Goal: Check status

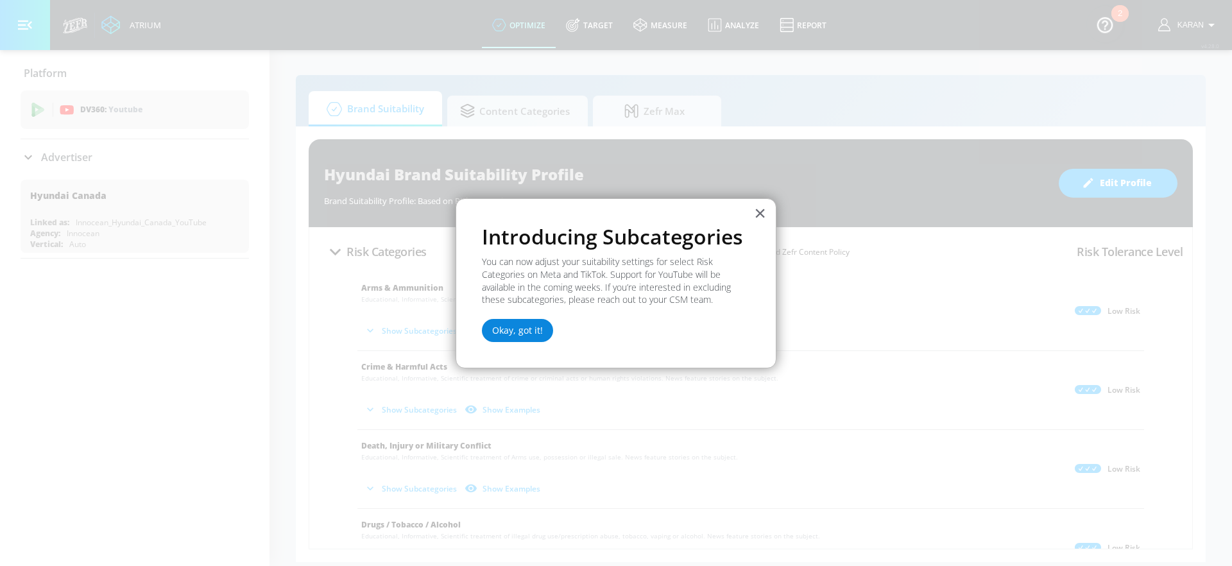
click at [520, 326] on button "Okay, got it!" at bounding box center [517, 330] width 71 height 23
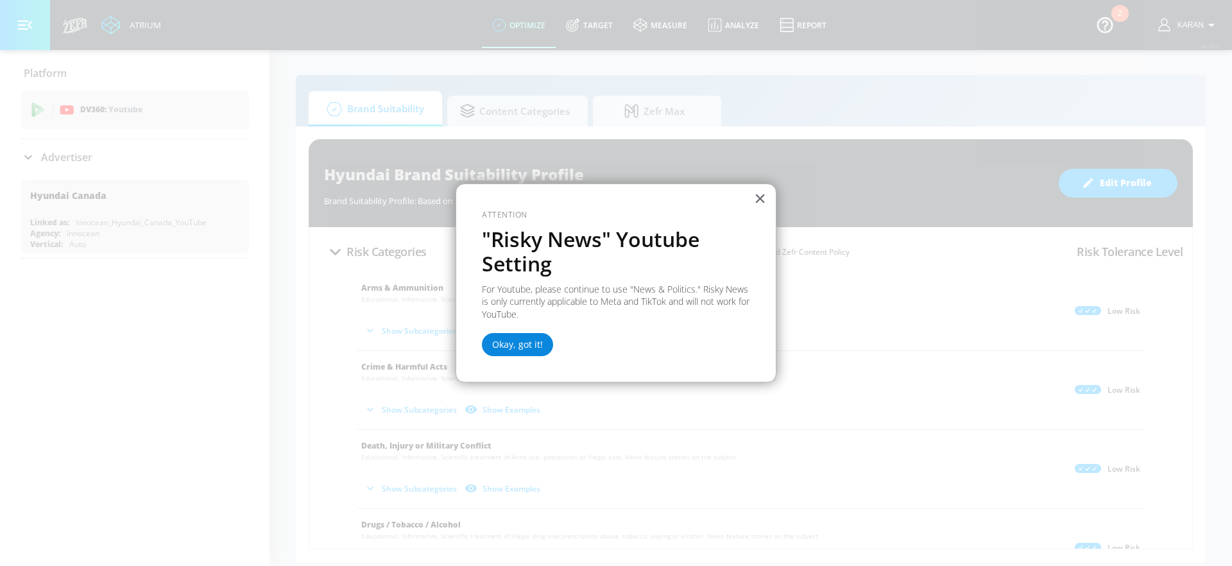
click at [520, 348] on button "Okay, got it!" at bounding box center [517, 344] width 71 height 23
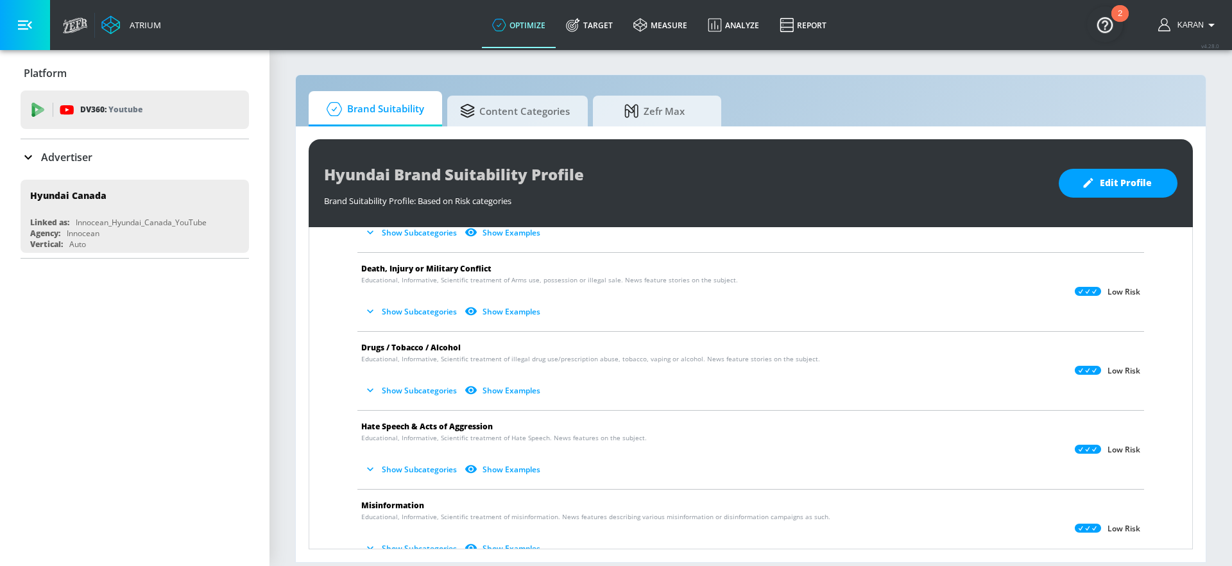
scroll to position [11, 0]
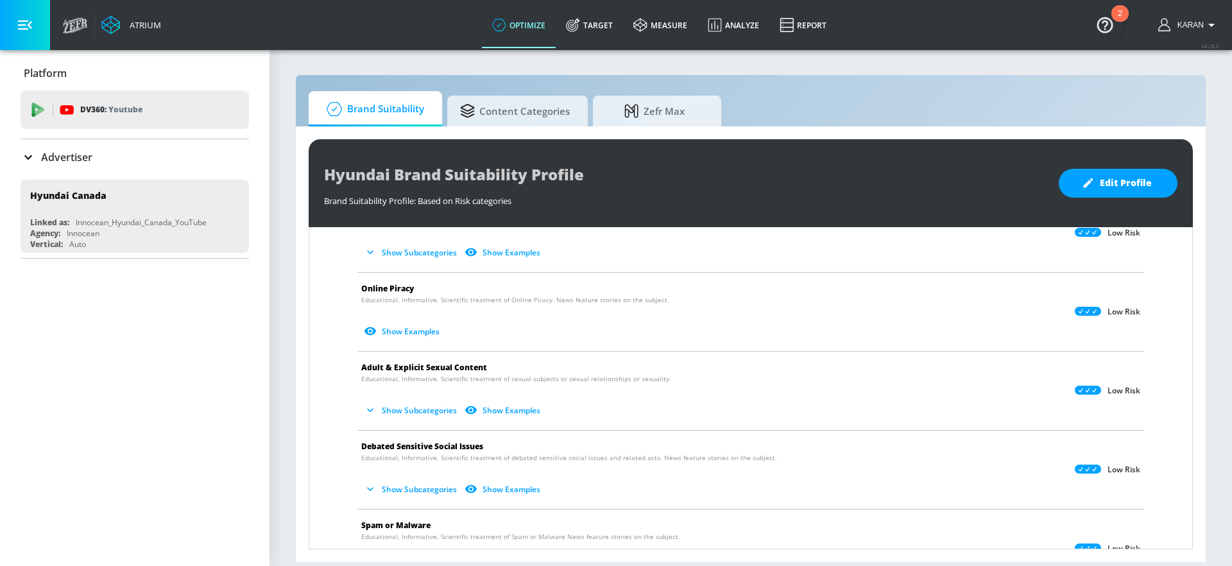
scroll to position [601, 0]
